Goal: Task Accomplishment & Management: Use online tool/utility

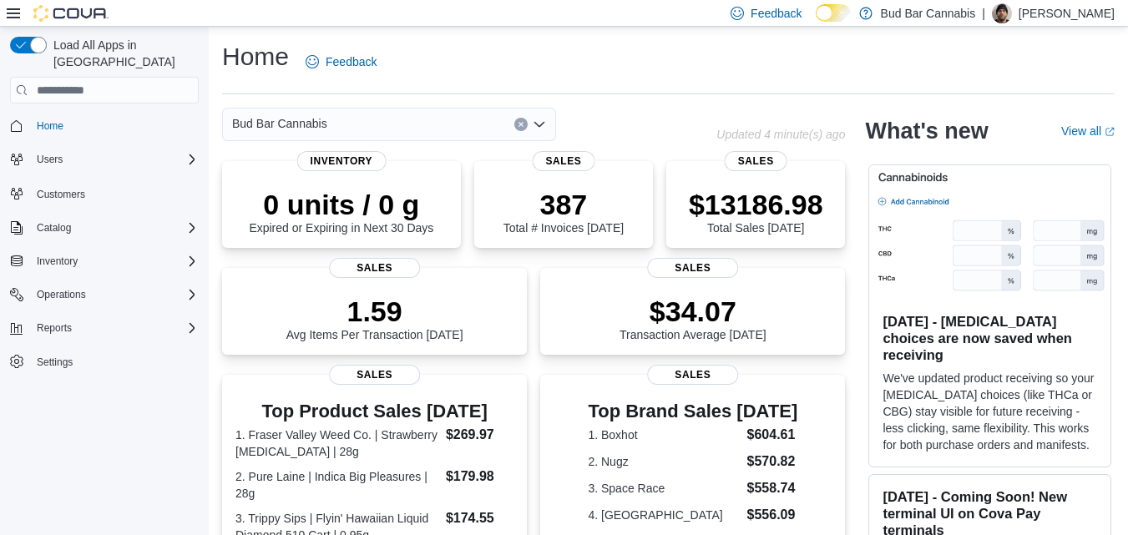
click at [509, 70] on div "Home Feedback" at bounding box center [668, 61] width 893 height 43
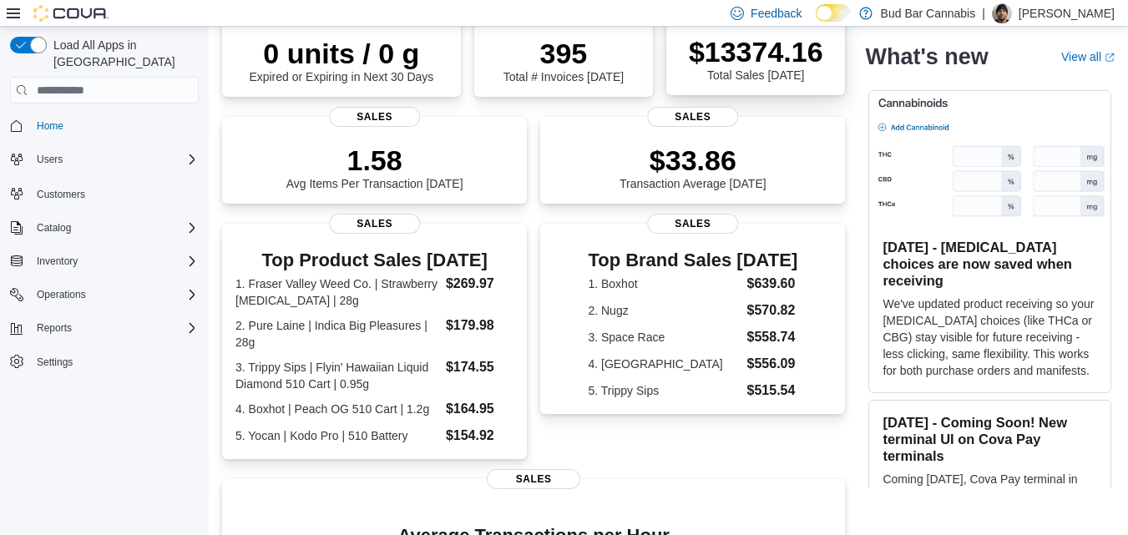
scroll to position [446, 0]
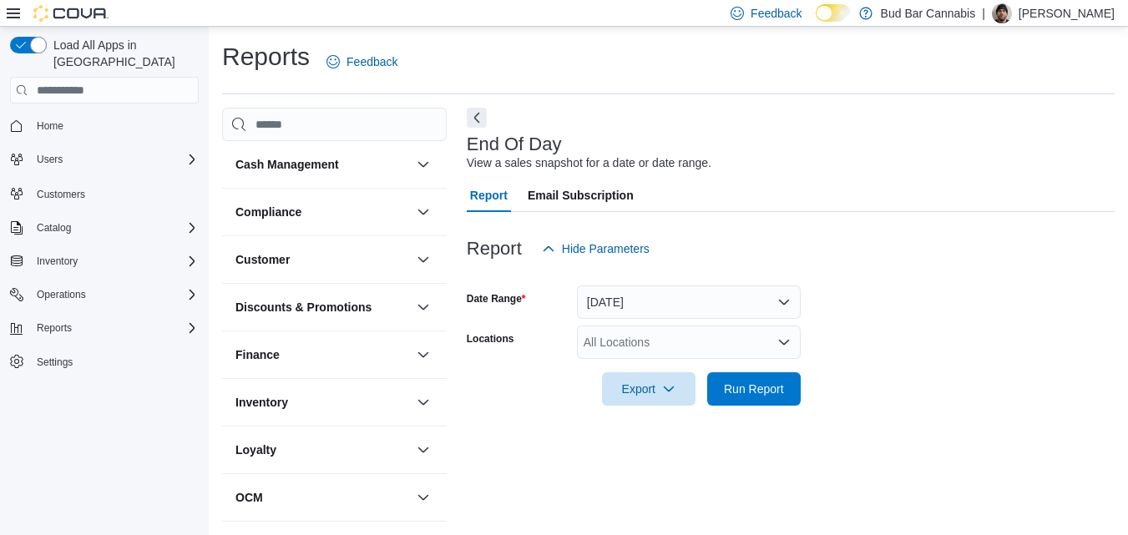
scroll to position [21, 0]
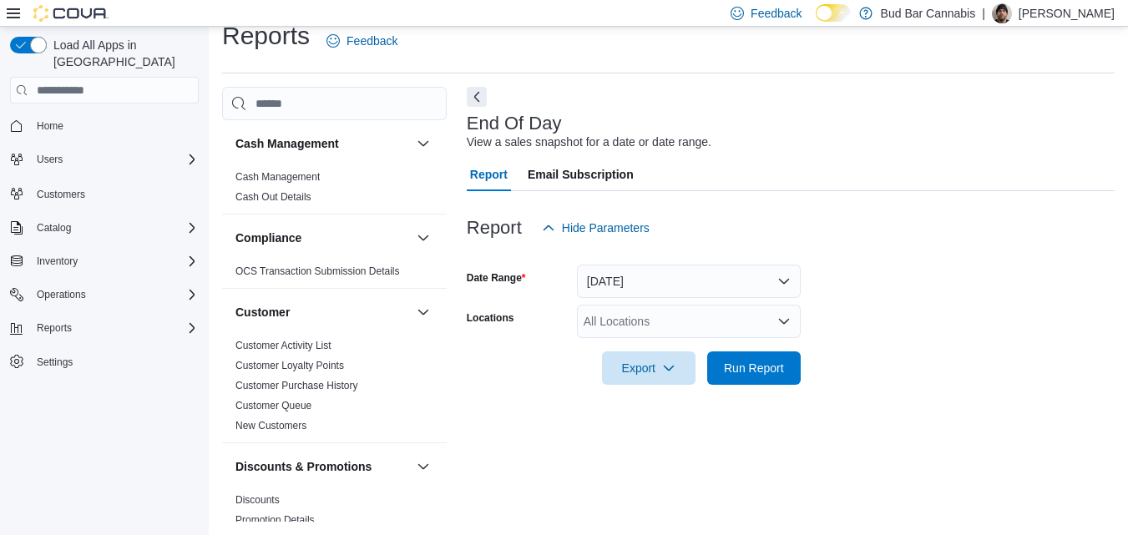
click at [759, 333] on div "All Locations" at bounding box center [689, 321] width 224 height 33
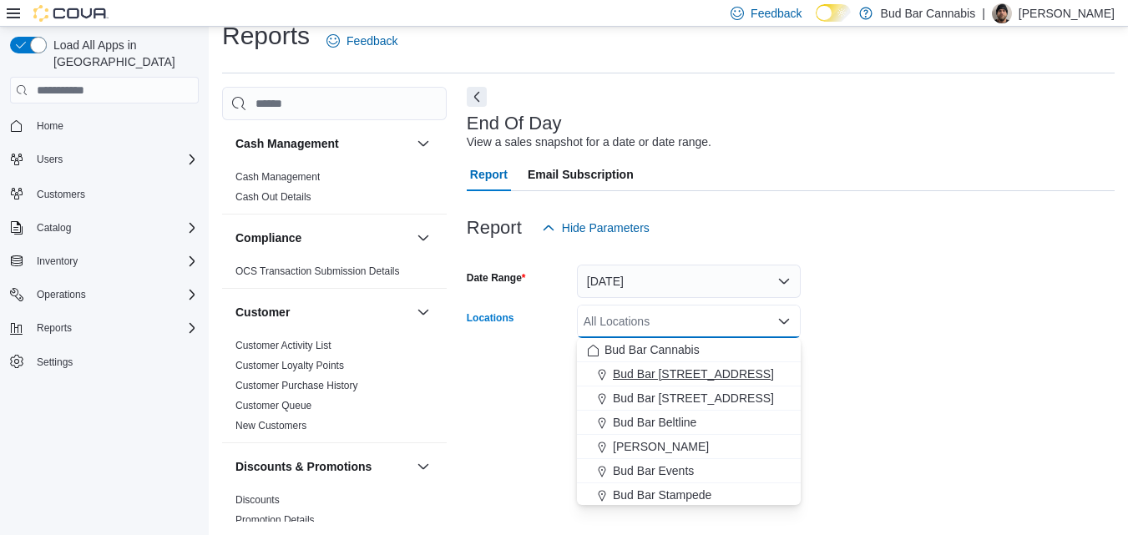
click at [682, 368] on span "Bud Bar [STREET_ADDRESS]" at bounding box center [693, 374] width 161 height 17
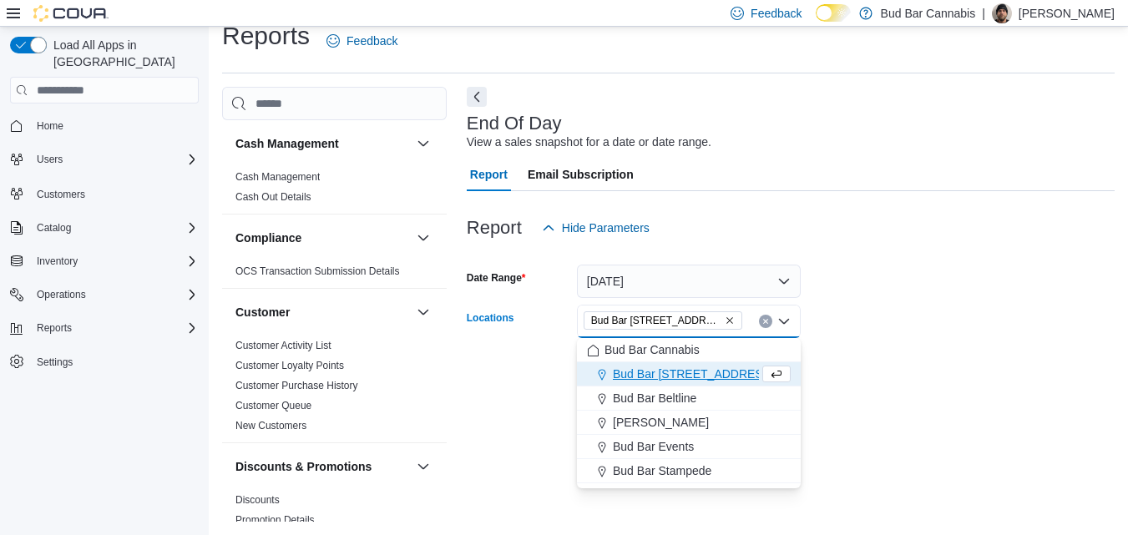
click at [985, 378] on form "Date Range [DATE] Locations [GEOGRAPHIC_DATA] [GEOGRAPHIC_DATA] Combo box. Sele…" at bounding box center [791, 315] width 648 height 140
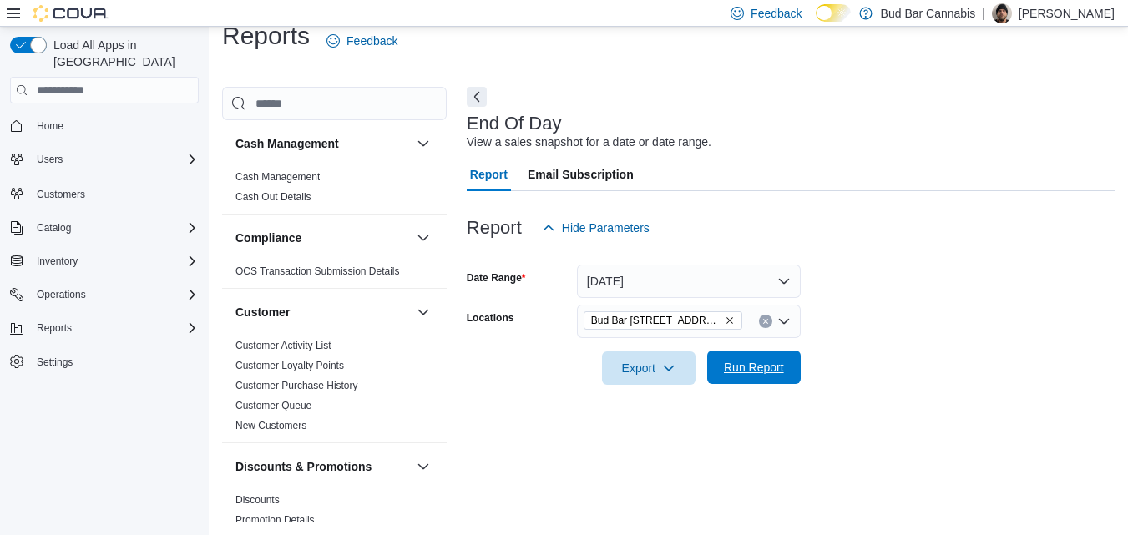
click at [771, 359] on span "Run Report" at bounding box center [753, 367] width 73 height 33
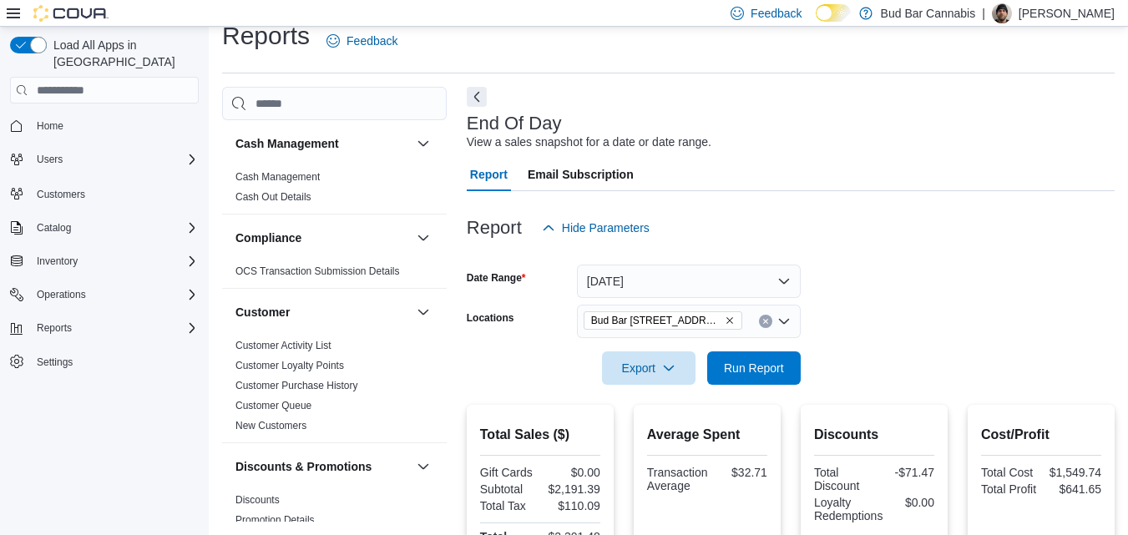
click at [758, 317] on div "Bud Bar [STREET_ADDRESS]" at bounding box center [689, 321] width 224 height 33
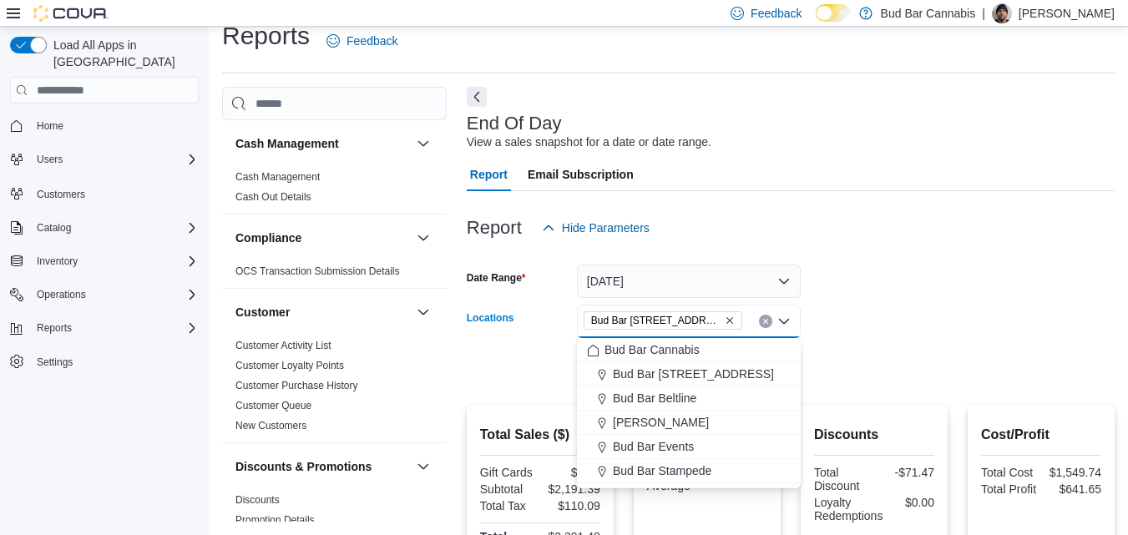
click at [764, 317] on button "Clear input" at bounding box center [765, 321] width 13 height 13
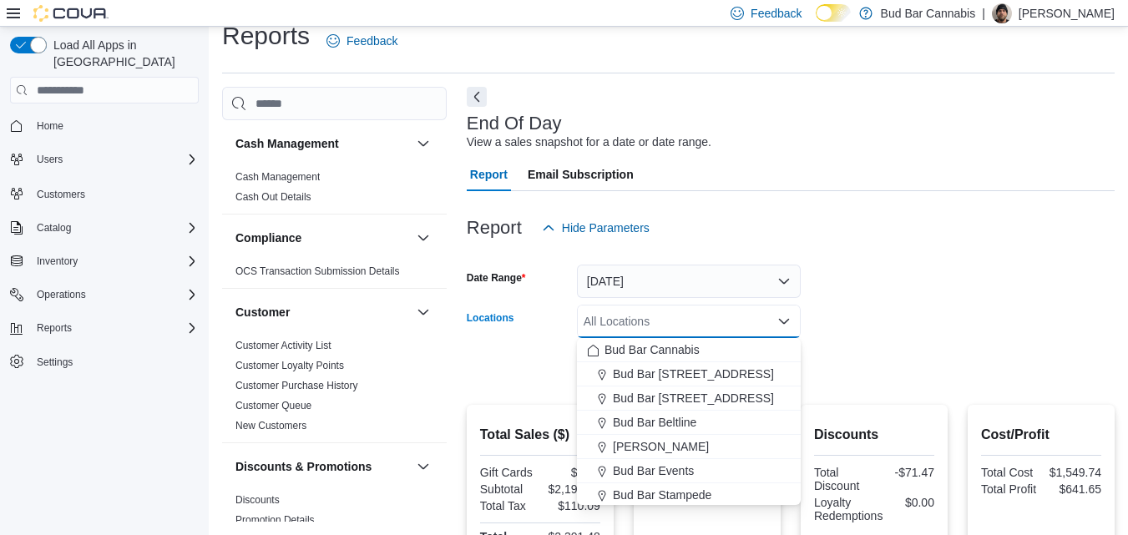
click at [881, 313] on form "Date Range [DATE] Locations All Locations Combo box. Selected. Combo box input.…" at bounding box center [791, 315] width 648 height 140
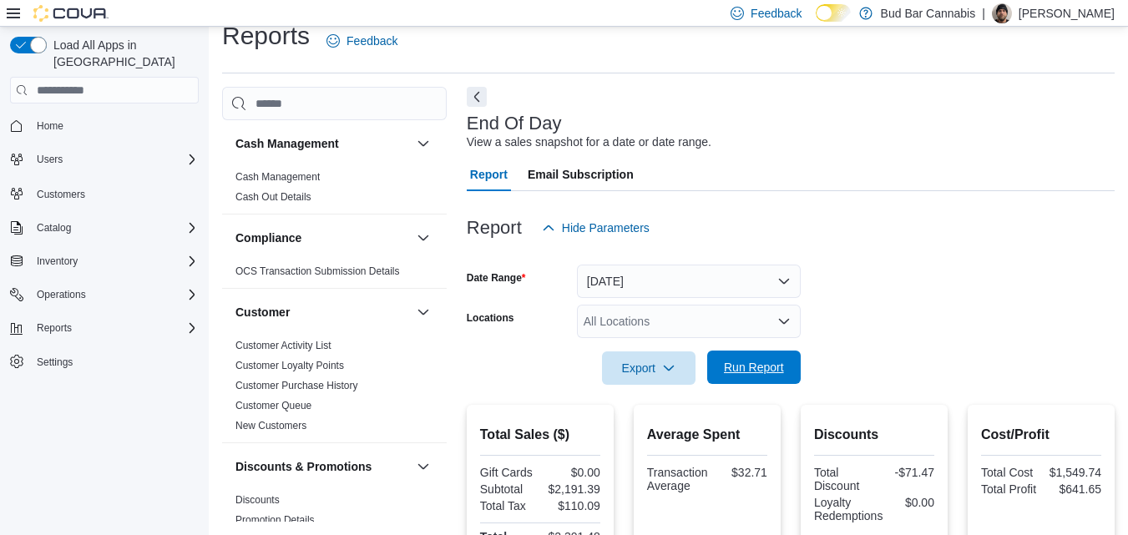
click at [778, 357] on span "Run Report" at bounding box center [753, 367] width 73 height 33
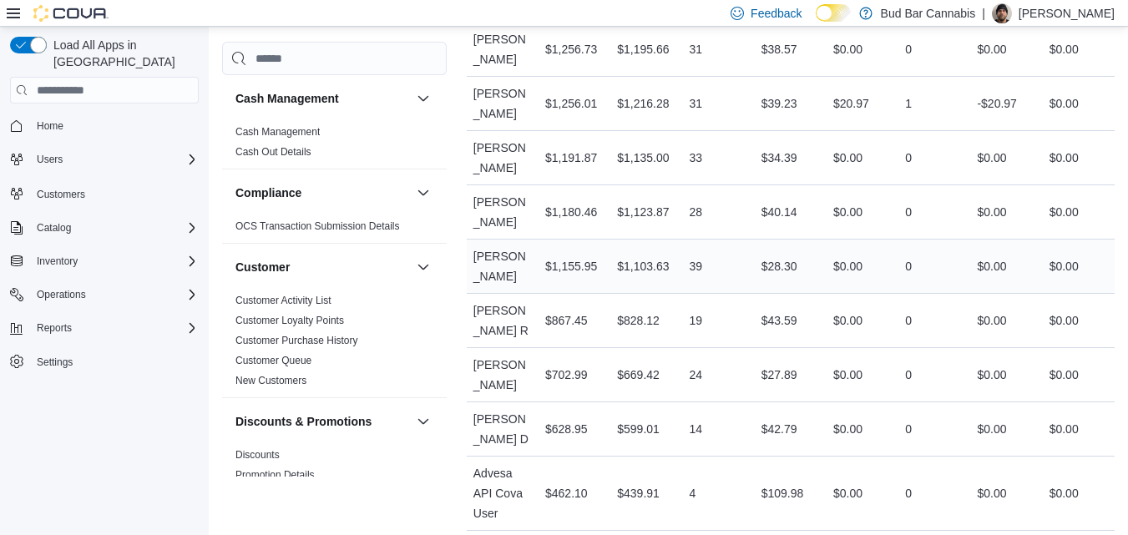
scroll to position [708, 0]
